Goal: Task Accomplishment & Management: Use online tool/utility

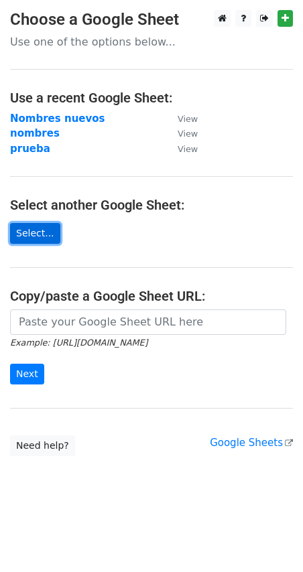
click at [35, 234] on link "Select..." at bounding box center [35, 233] width 50 height 21
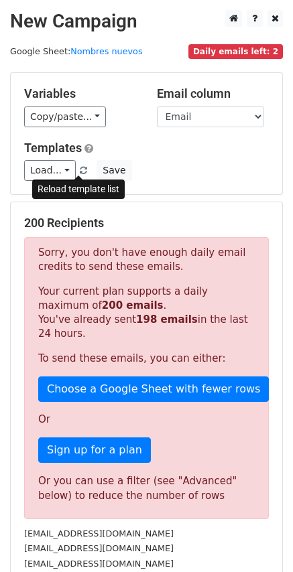
click at [80, 167] on span at bounding box center [83, 171] width 7 height 9
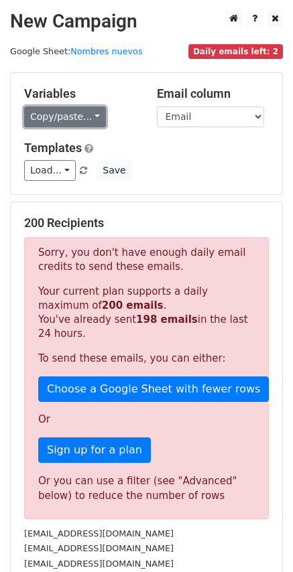
click at [64, 117] on link "Copy/paste..." at bounding box center [65, 116] width 82 height 21
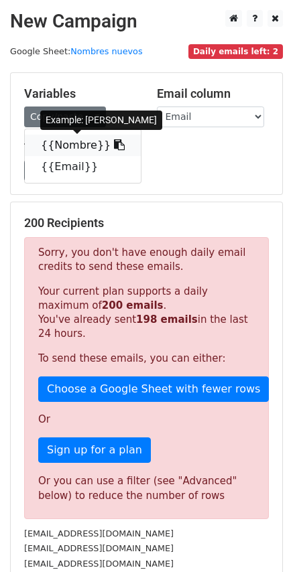
click at [81, 146] on link "{{Nombre}}" at bounding box center [83, 145] width 116 height 21
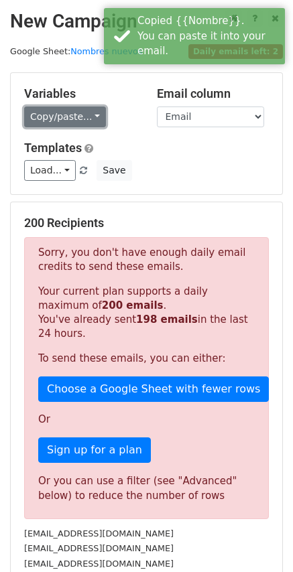
click at [66, 117] on link "Copy/paste..." at bounding box center [65, 116] width 82 height 21
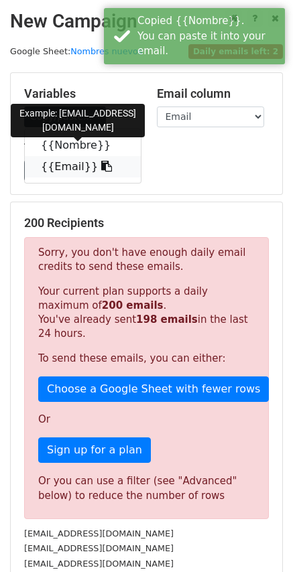
click at [79, 165] on link "{{Email}}" at bounding box center [83, 166] width 116 height 21
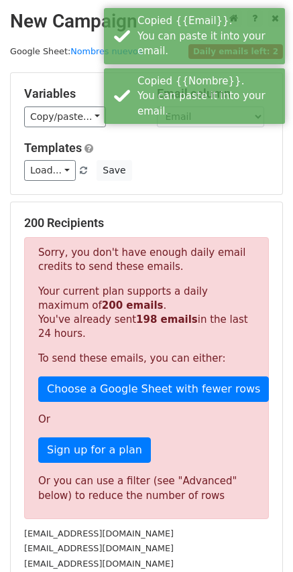
click at [244, 183] on div "Variables Copy/paste... {{Nombre}} {{Email}} Email column Nombre Email Template…" at bounding box center [146, 133] width 271 height 121
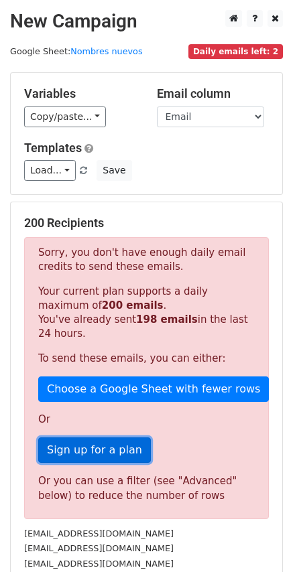
click at [94, 457] on link "Sign up for a plan" at bounding box center [94, 449] width 112 height 25
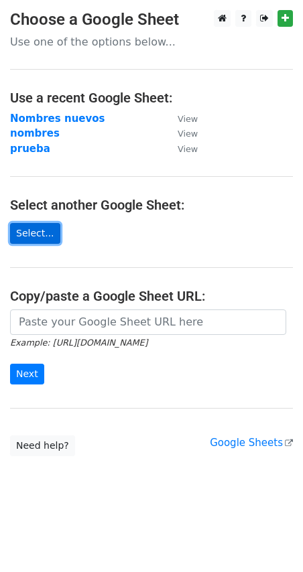
click at [37, 233] on link "Select..." at bounding box center [35, 233] width 50 height 21
click at [26, 232] on link "Select..." at bounding box center [35, 233] width 50 height 21
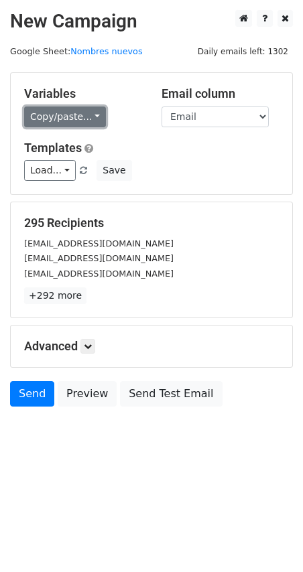
click at [41, 121] on link "Copy/paste..." at bounding box center [65, 116] width 82 height 21
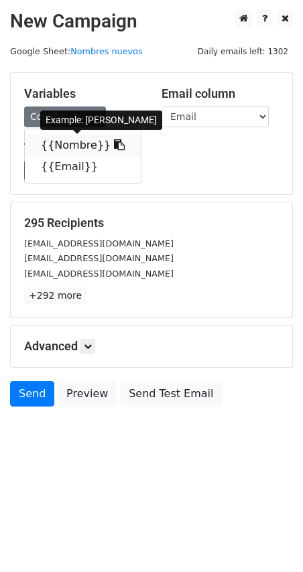
click at [69, 144] on link "{{Nombre}}" at bounding box center [83, 145] width 116 height 21
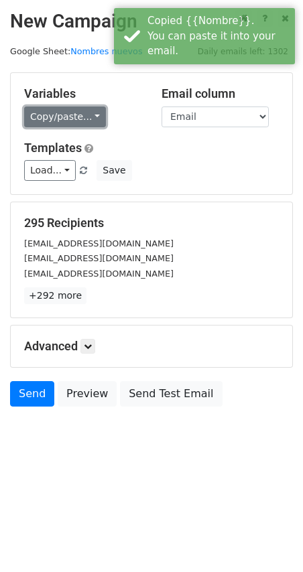
click at [52, 112] on link "Copy/paste..." at bounding box center [65, 116] width 82 height 21
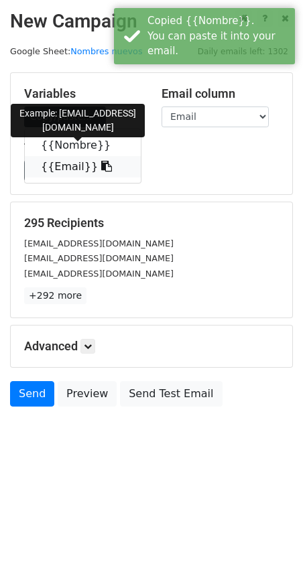
click at [72, 169] on link "{{Email}}" at bounding box center [83, 166] width 116 height 21
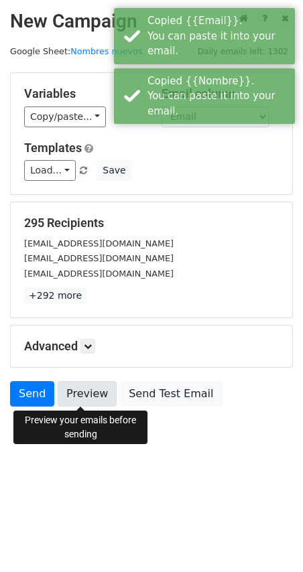
click at [87, 394] on link "Preview" at bounding box center [87, 393] width 59 height 25
